Goal: Check status

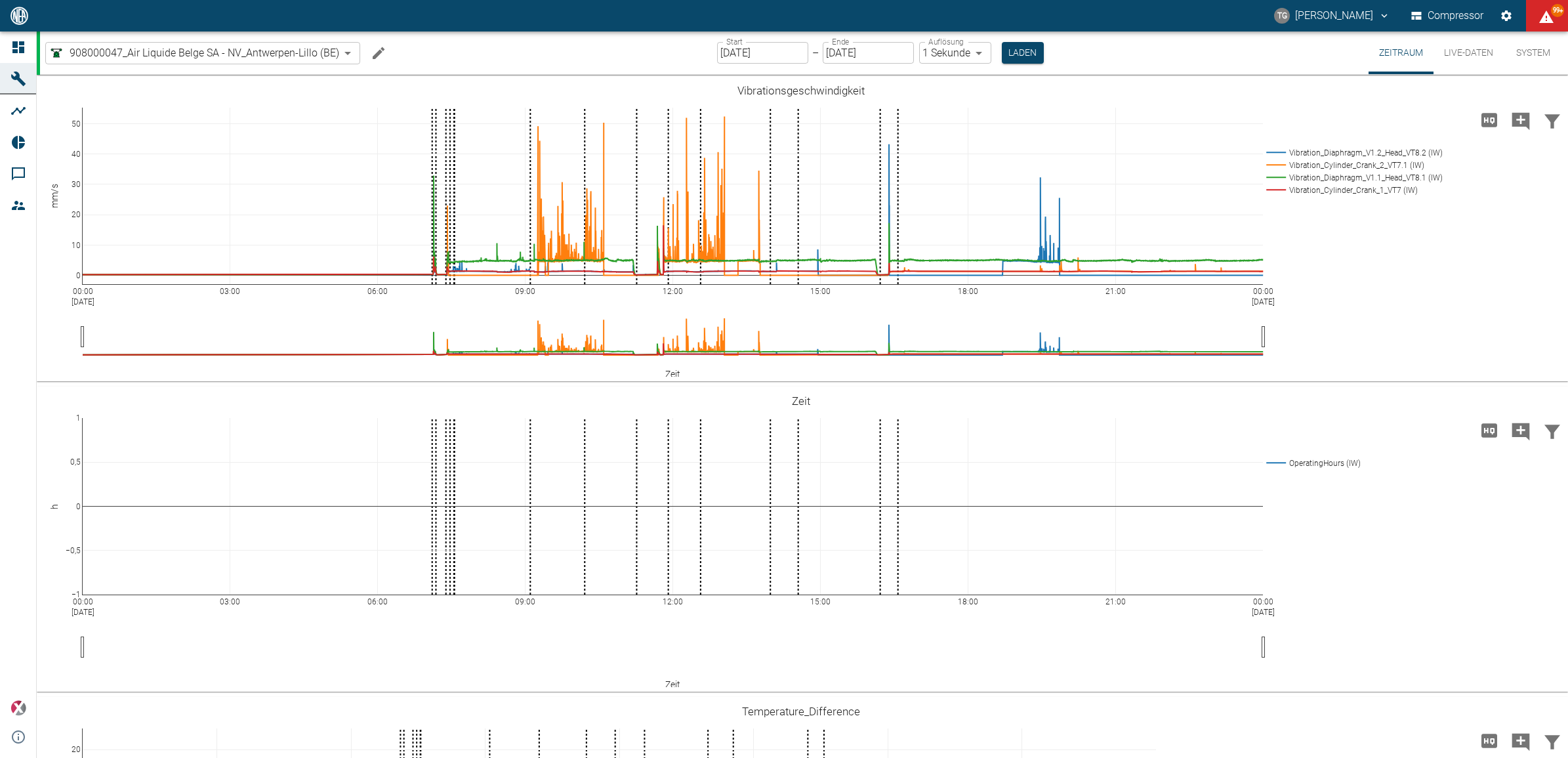
scroll to position [903, 0]
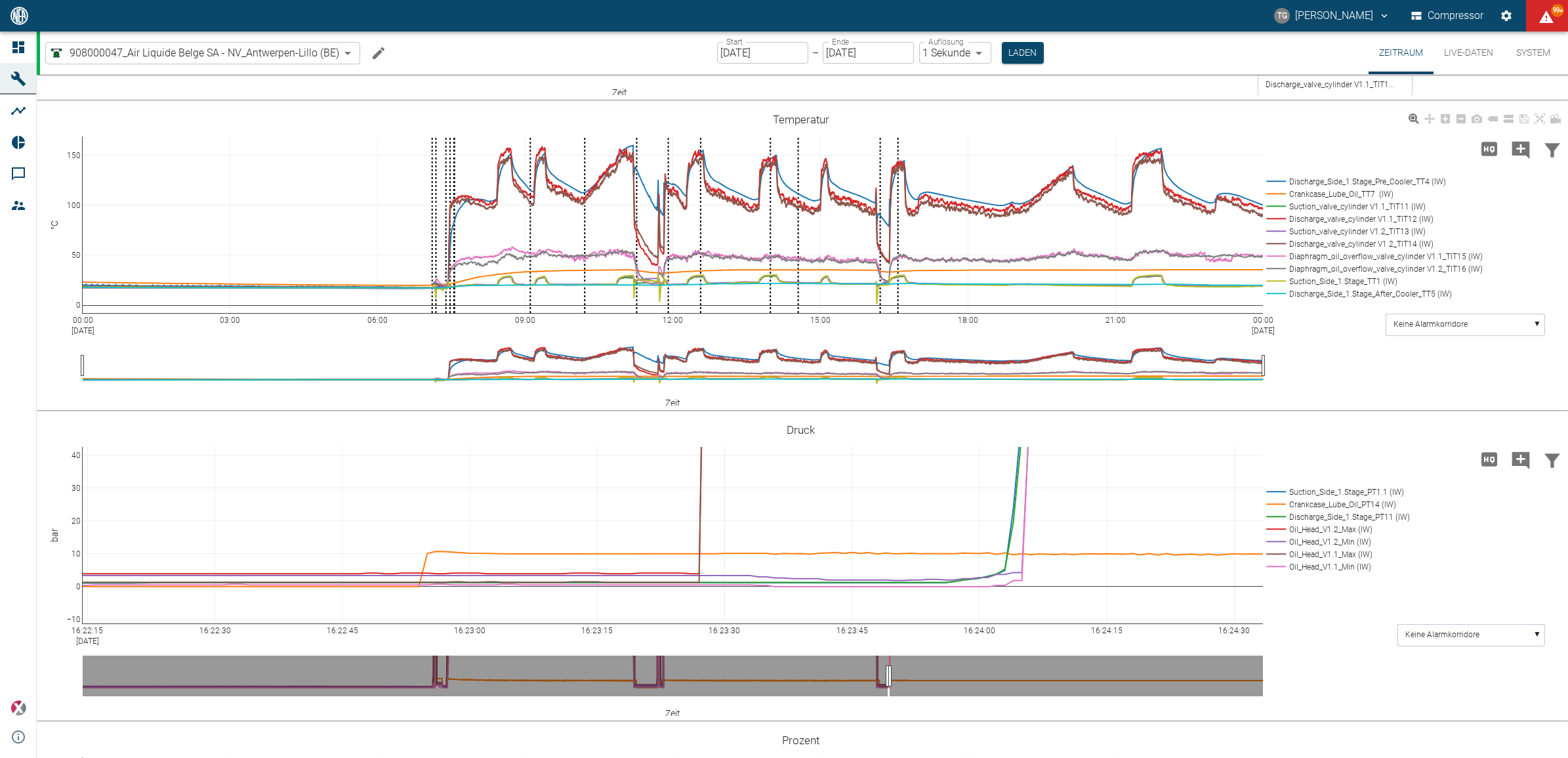
click at [1349, 362] on div "00:00 [DATE] 03:00 06:00 09:00 12:00 15:00 18:00 21:00 00:00 [DATE] 0 50 100 15…" at bounding box center [801, 258] width 1528 height 295
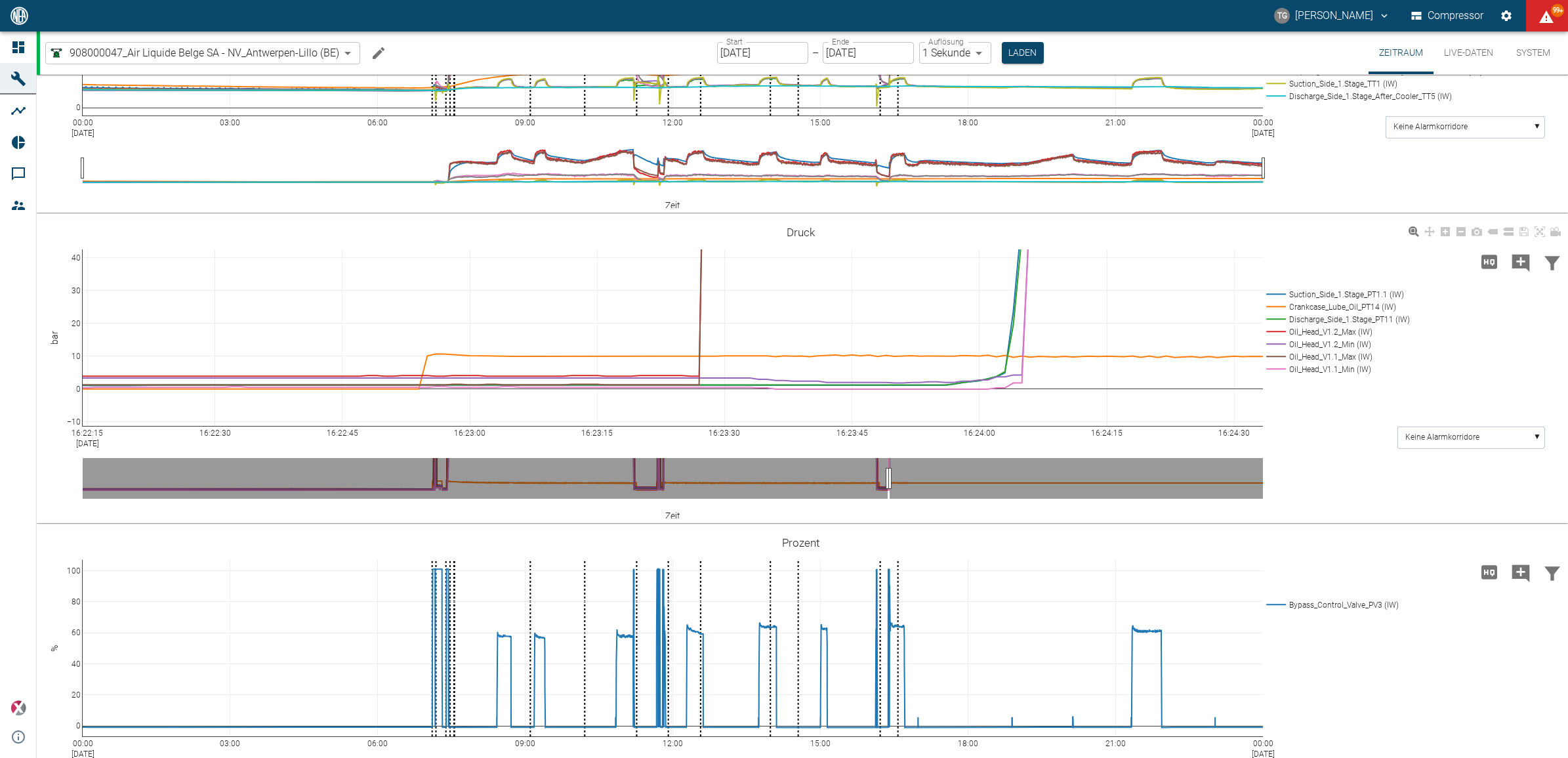
scroll to position [1149, 0]
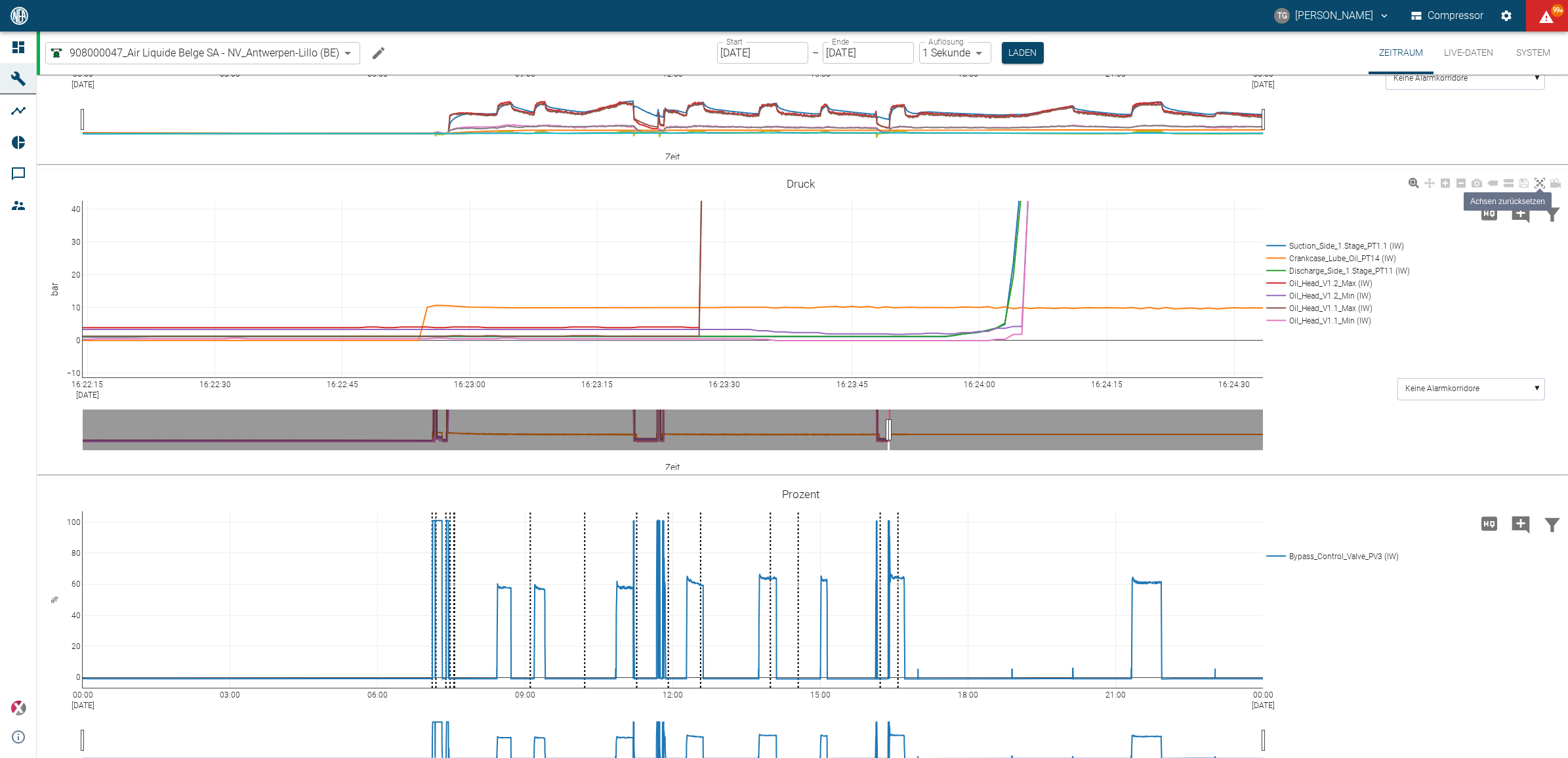
click at [1537, 182] on icon at bounding box center [1539, 183] width 10 height 10
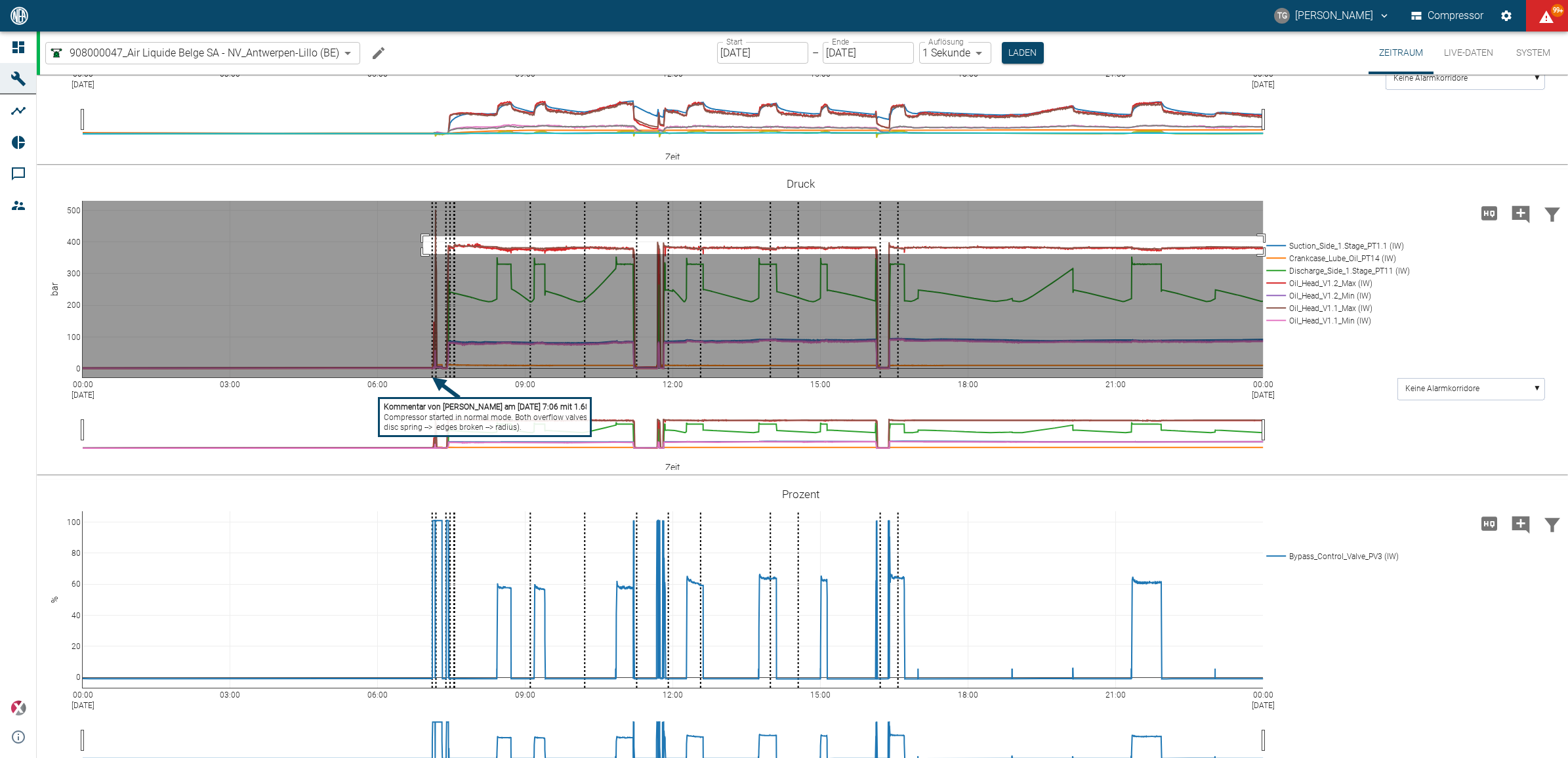
drag, startPoint x: 423, startPoint y: 235, endPoint x: 1265, endPoint y: 253, distance: 842.2
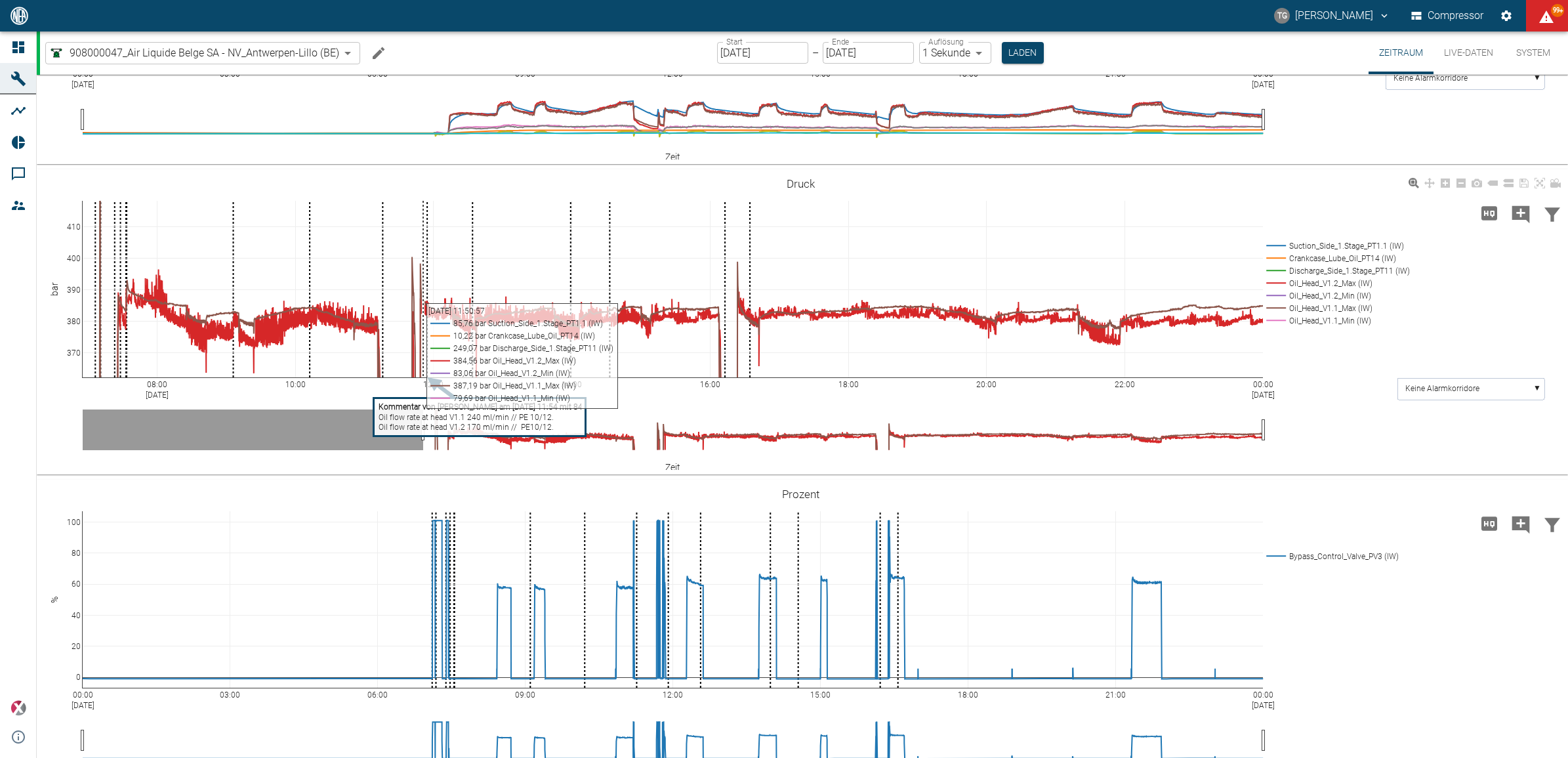
click at [1332, 409] on div "08:00 [DATE] 10:00 12:00 14:00 16:00 18:00 20:00 22:00 00:00 [DATE] 370 380 390…" at bounding box center [801, 322] width 1528 height 295
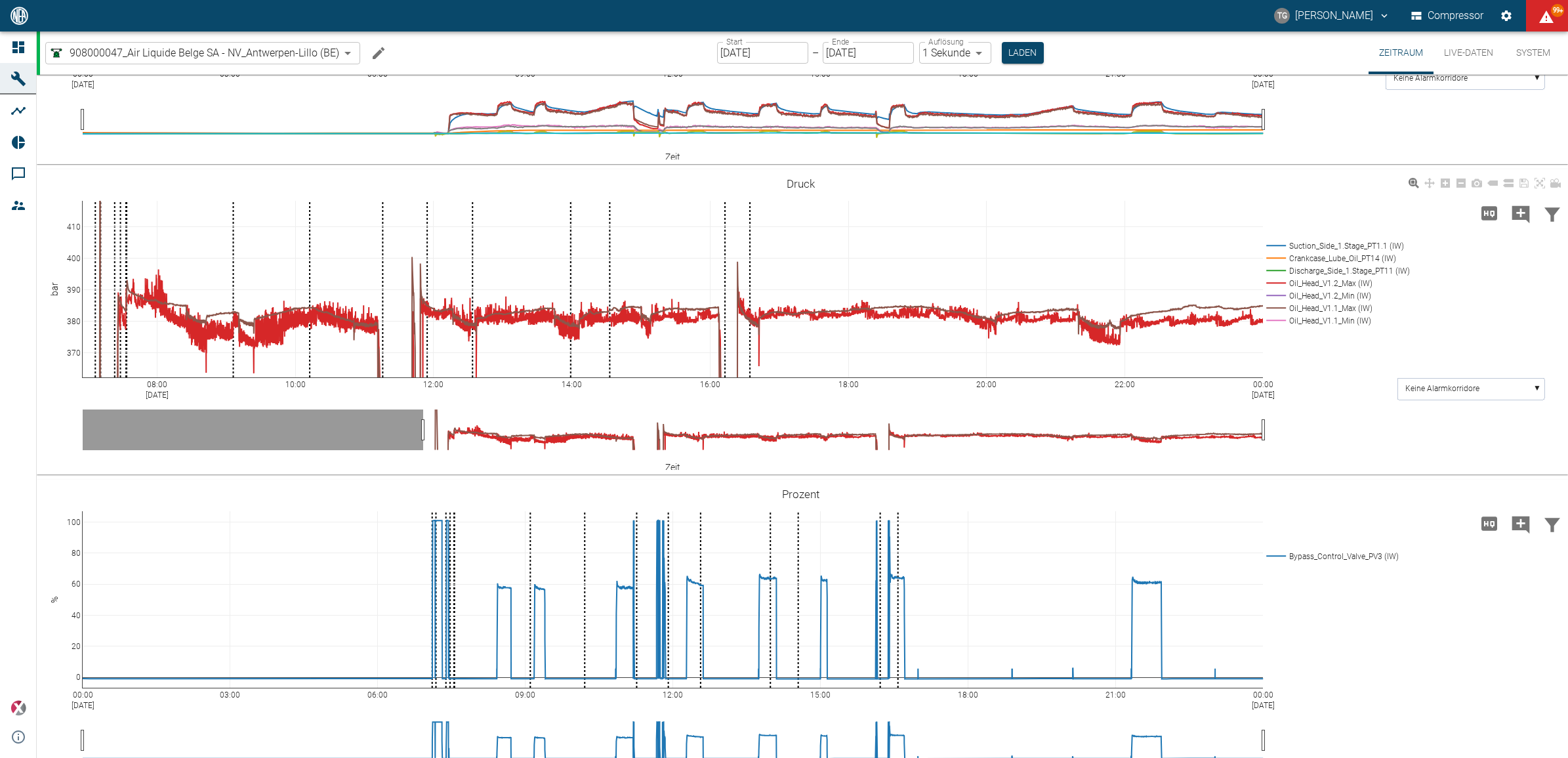
click at [1358, 393] on div "08:00 [DATE] 10:00 12:00 14:00 16:00 18:00 20:00 22:00 00:00 [DATE] 370 380 390…" at bounding box center [801, 322] width 1528 height 295
click at [1461, 16] on button "Compressor" at bounding box center [1447, 16] width 78 height 23
click at [1510, 12] on icon "Einstellungen" at bounding box center [1506, 15] width 10 height 10
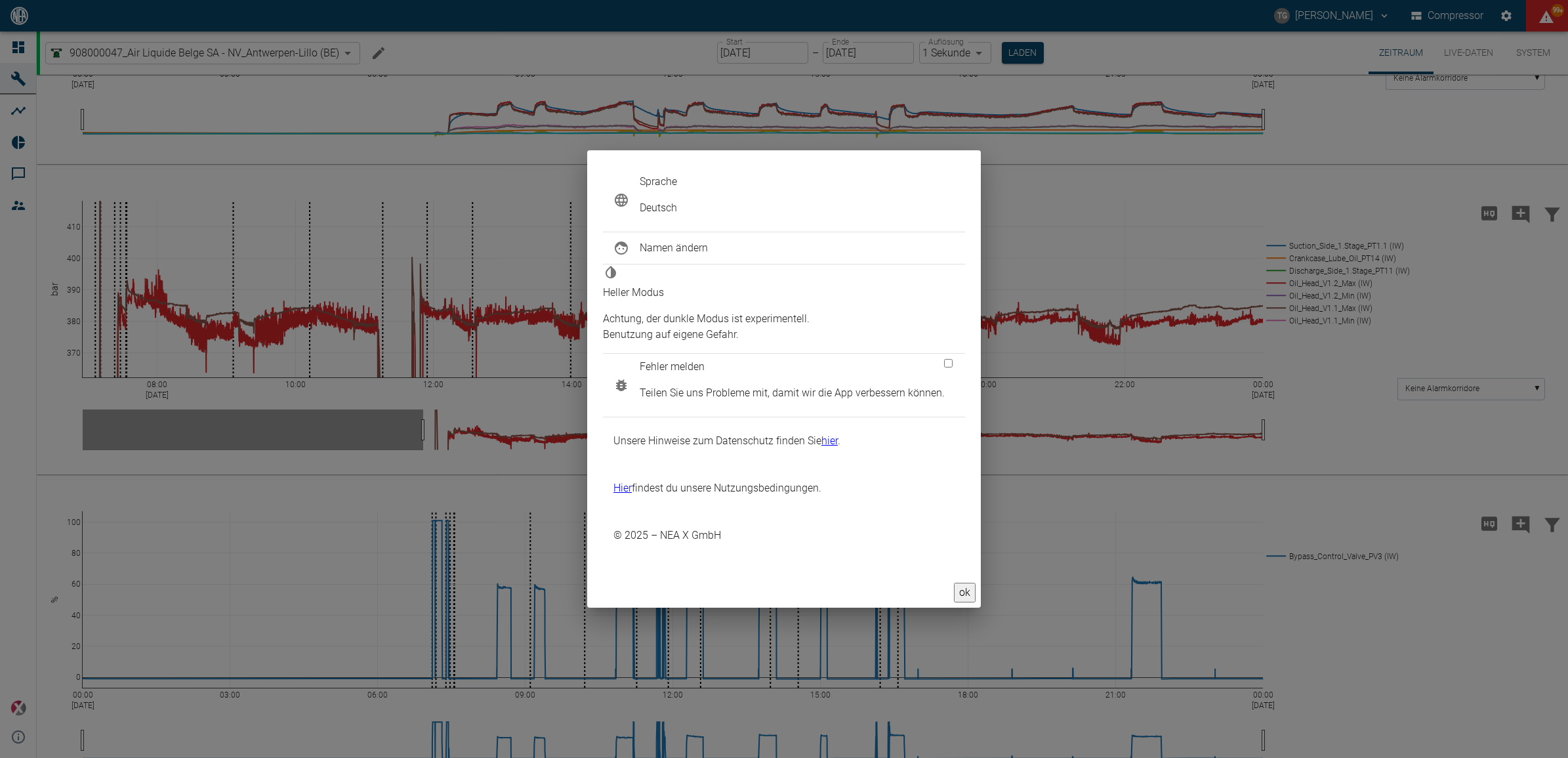
click at [569, 628] on div "Sprache Deutsch Namen ändern [PERSON_NAME] Modus Achtung, der [PERSON_NAME] Mod…" at bounding box center [784, 379] width 1568 height 758
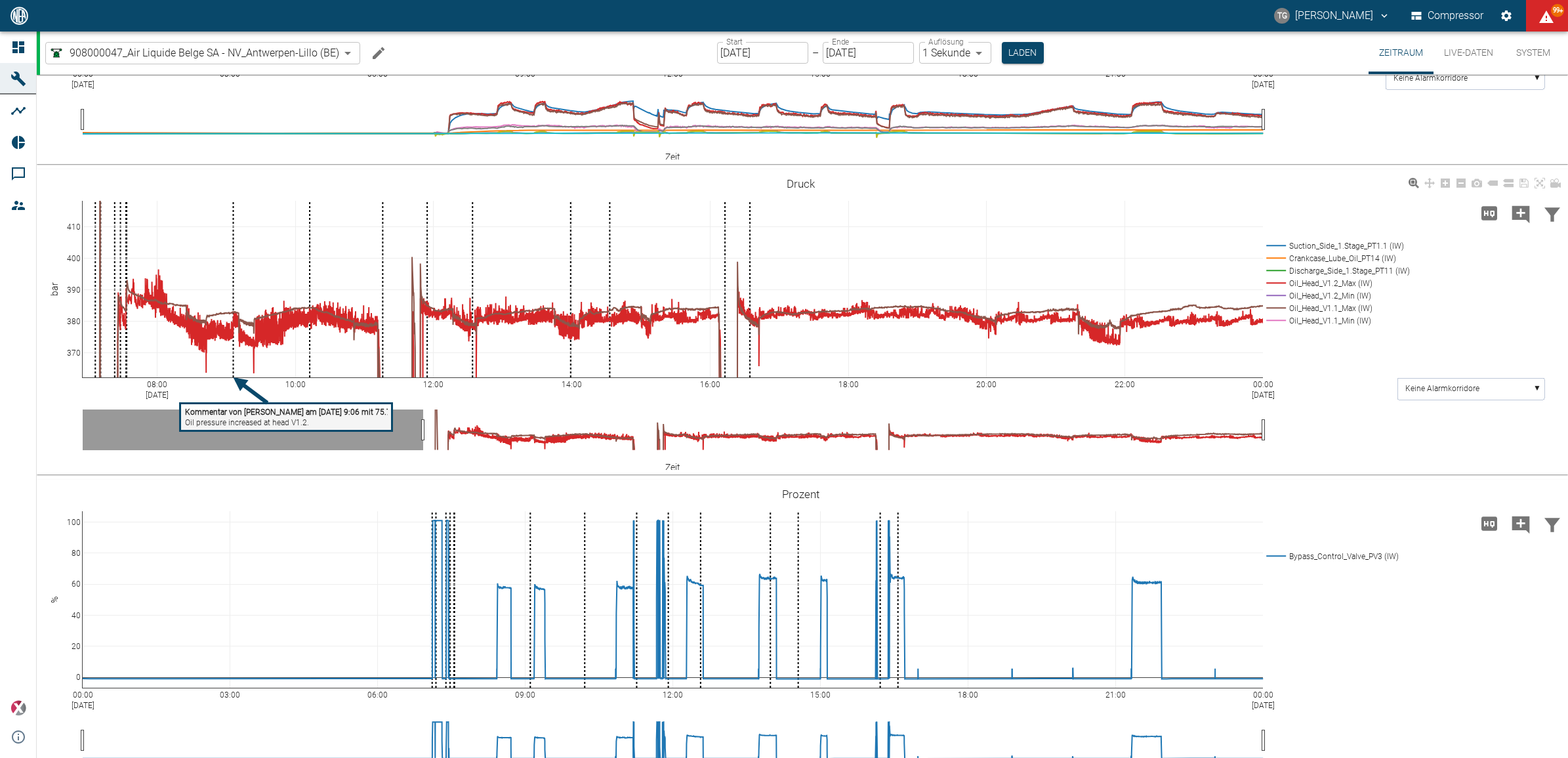
click at [1304, 428] on div "08:00 [DATE] 10:00 12:00 14:00 16:00 18:00 20:00 22:00 00:00 [DATE] 370 380 390…" at bounding box center [801, 322] width 1528 height 295
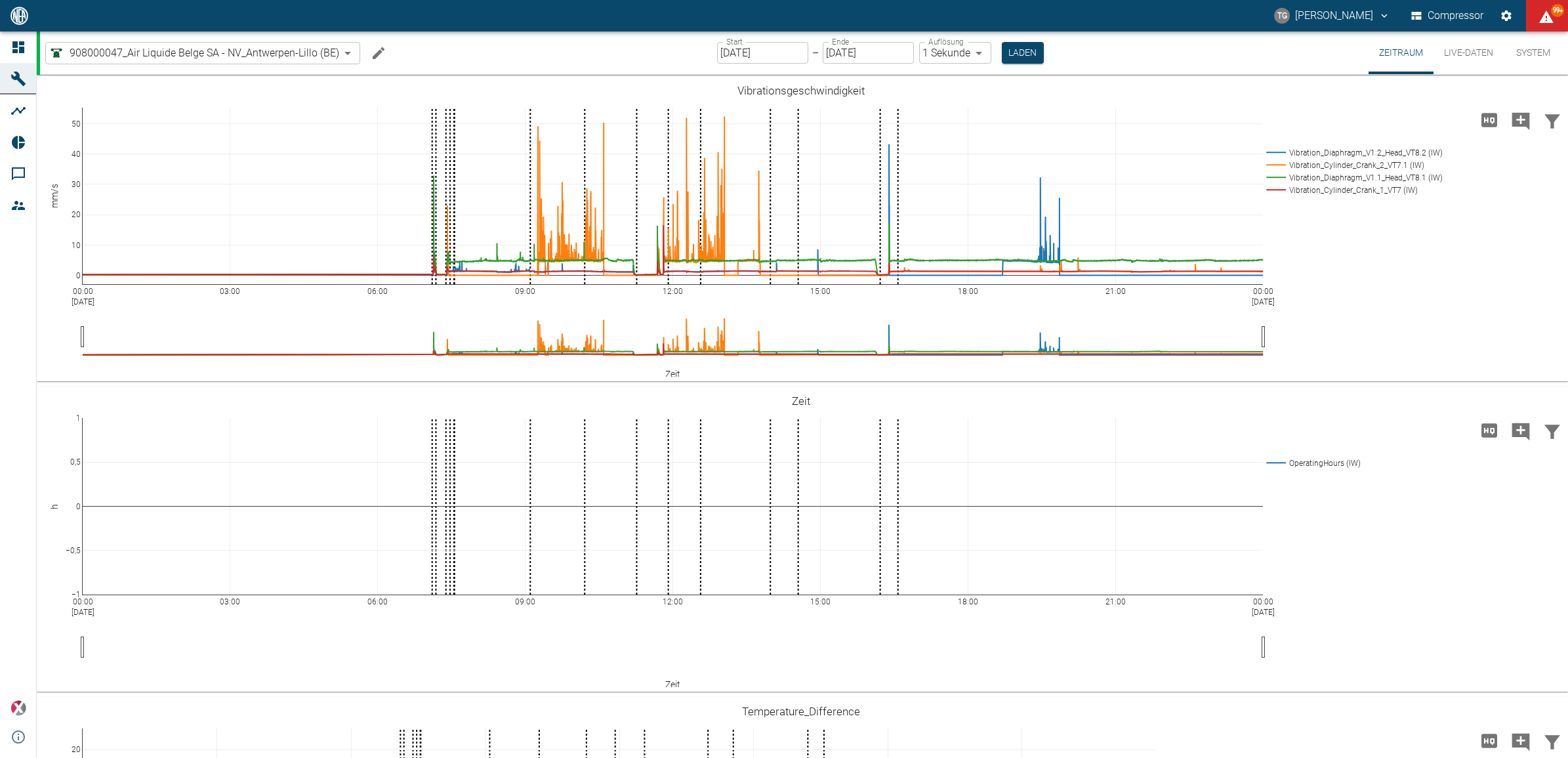
scroll to position [1149, 0]
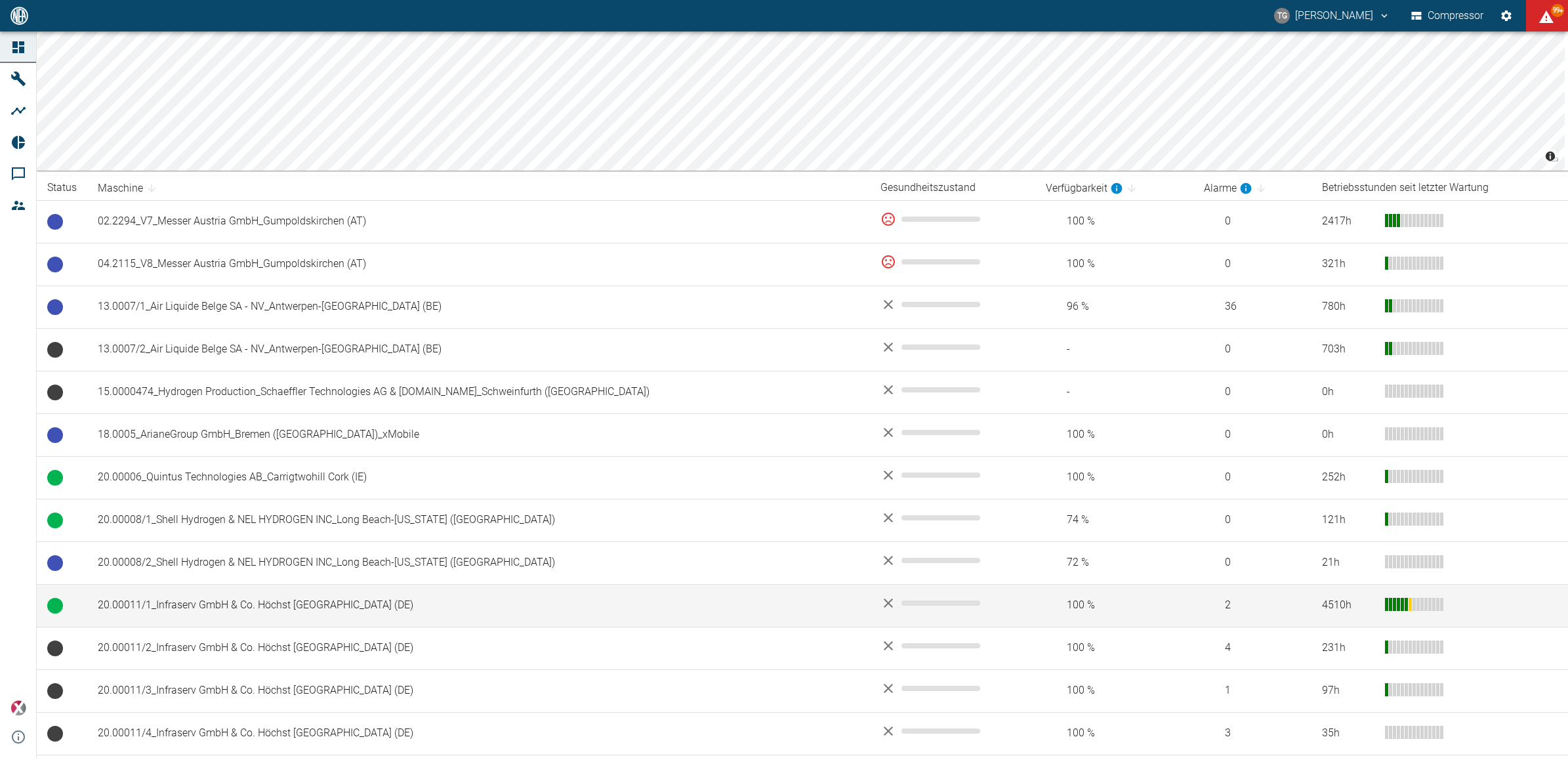
scroll to position [411, 0]
